Goal: Check status: Check status

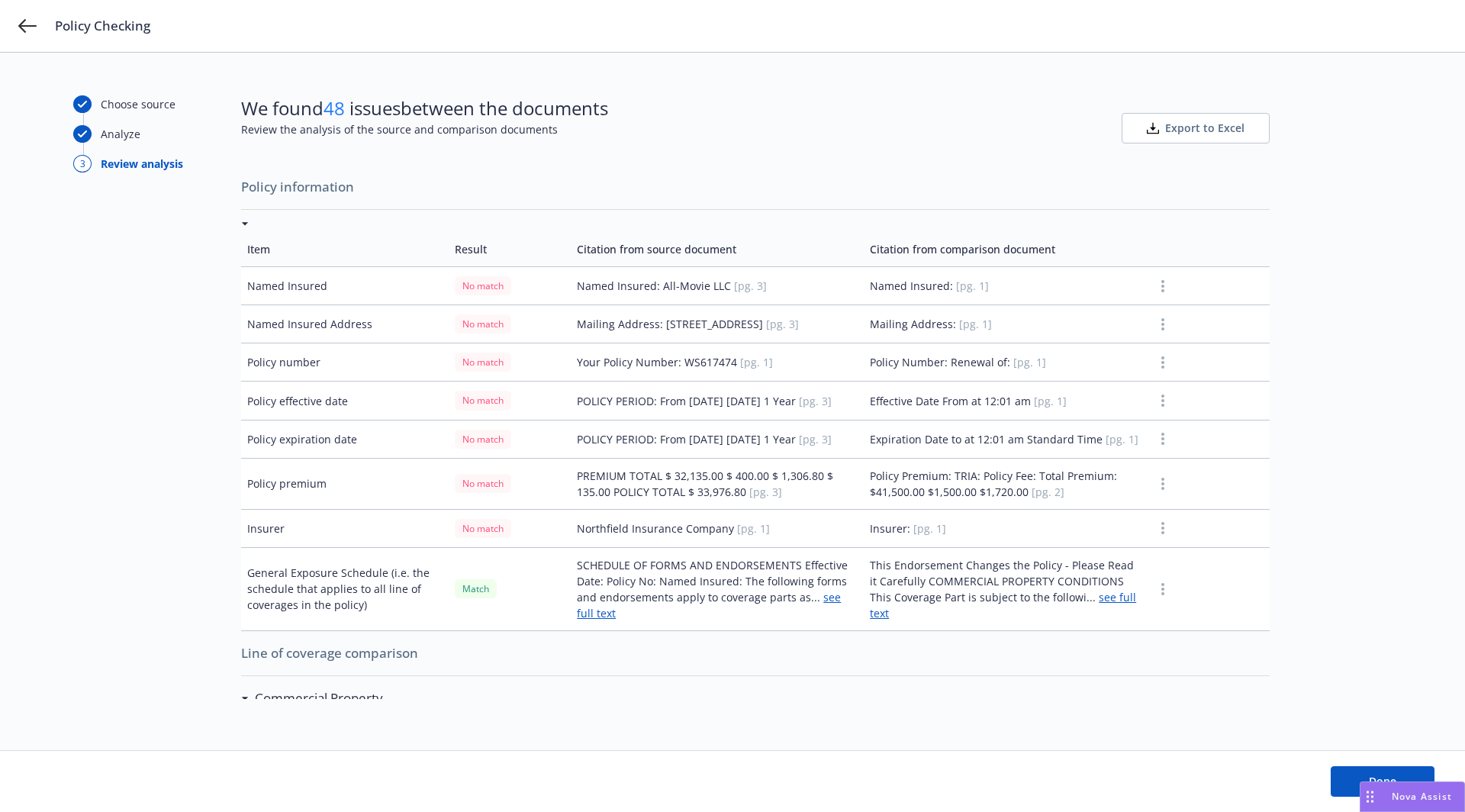
click at [301, 284] on td "Named Insured" at bounding box center [345, 286] width 208 height 38
click at [1154, 281] on button "button" at bounding box center [1162, 286] width 18 height 18
click at [1028, 279] on td "Named Insured: [pg. 1]" at bounding box center [1005, 286] width 284 height 38
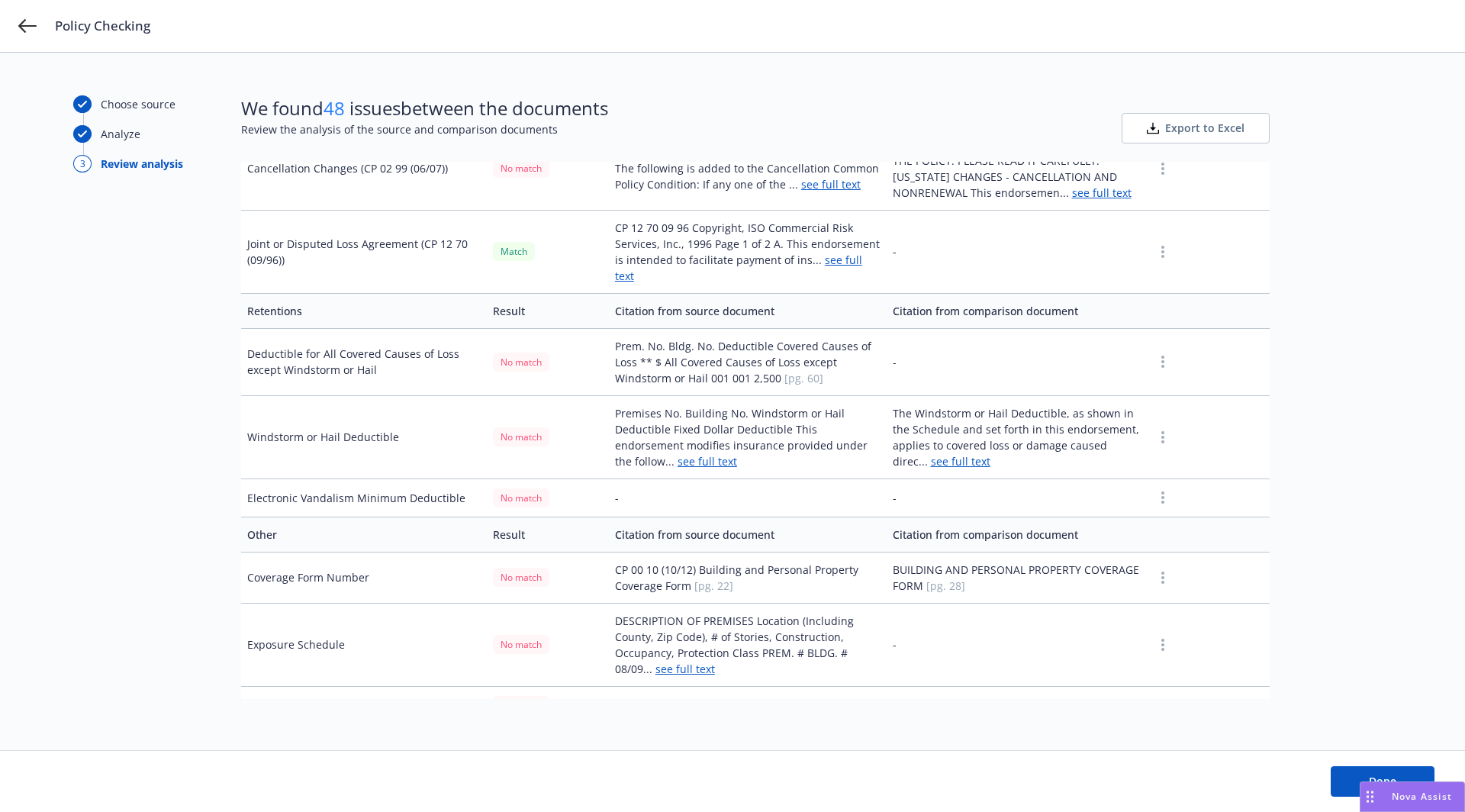
scroll to position [3579, 0]
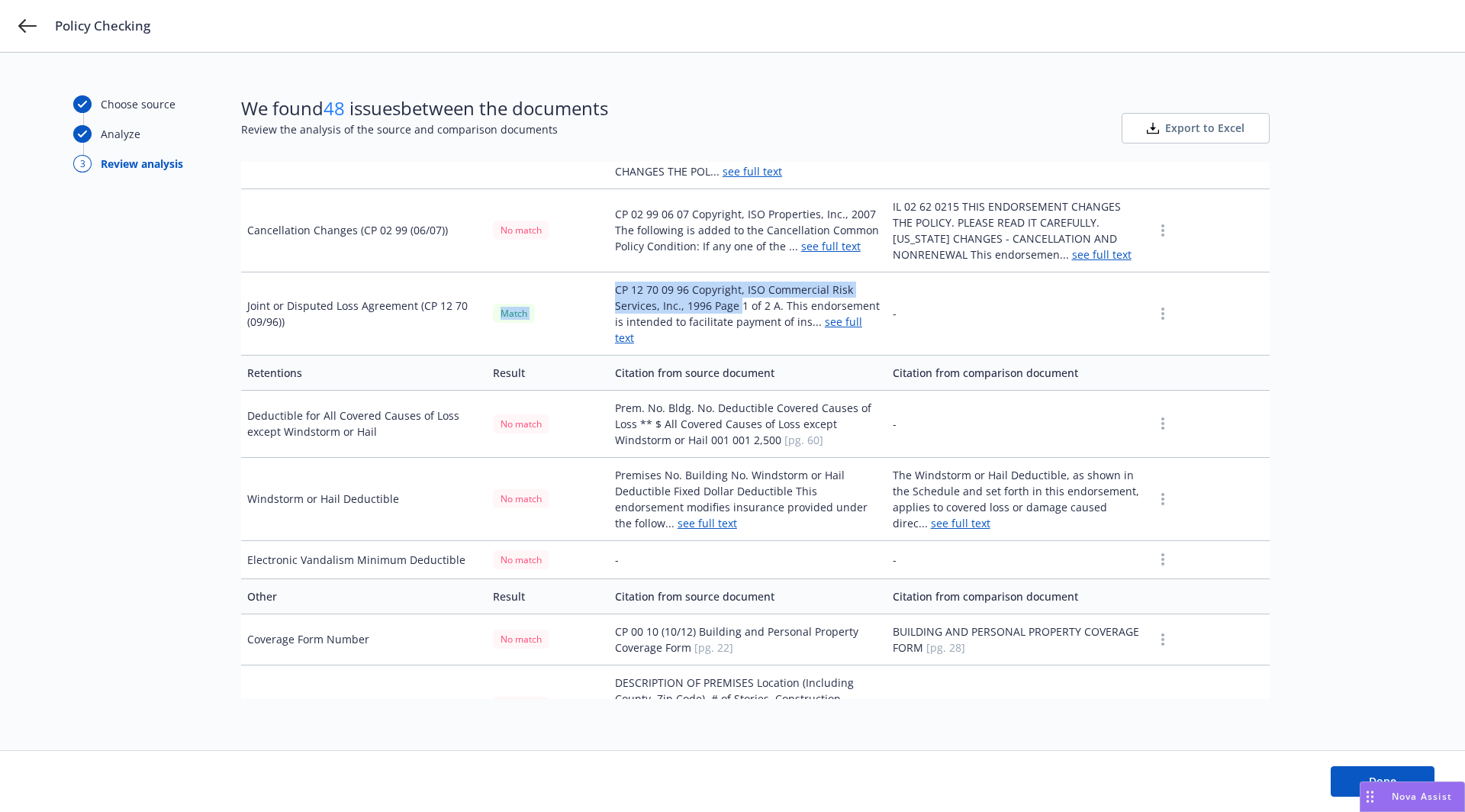
drag, startPoint x: 604, startPoint y: 299, endPoint x: 746, endPoint y: 315, distance: 142.9
click at [744, 314] on tr "Joint or Disputed Loss Agreement (CP 12 70 (09/96)) Match CP 12 70 09 96 Copyri…" at bounding box center [755, 313] width 1028 height 83
click at [764, 318] on td "CP 12 70 09 96 Copyright, ISO Commercial Risk Services, Inc., 1996 Page 1 of 2 …" at bounding box center [747, 313] width 278 height 83
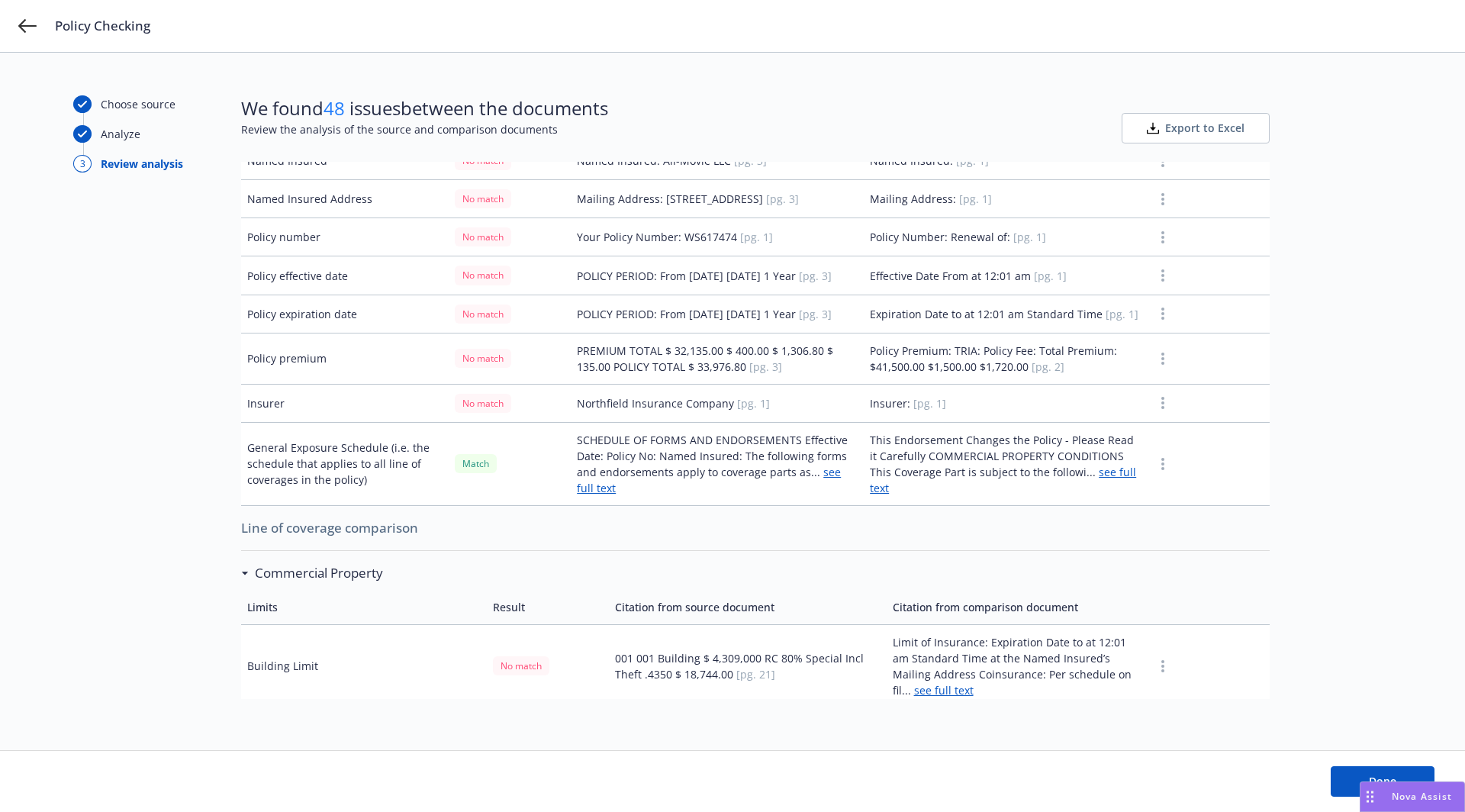
scroll to position [0, 0]
